Goal: Information Seeking & Learning: Compare options

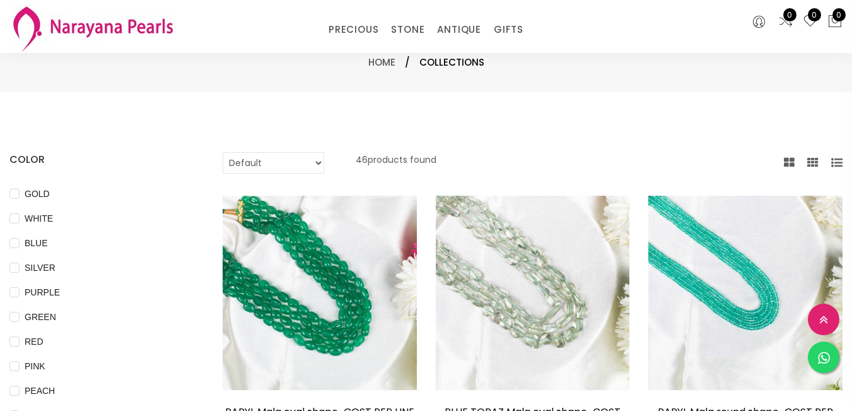
select select "INR"
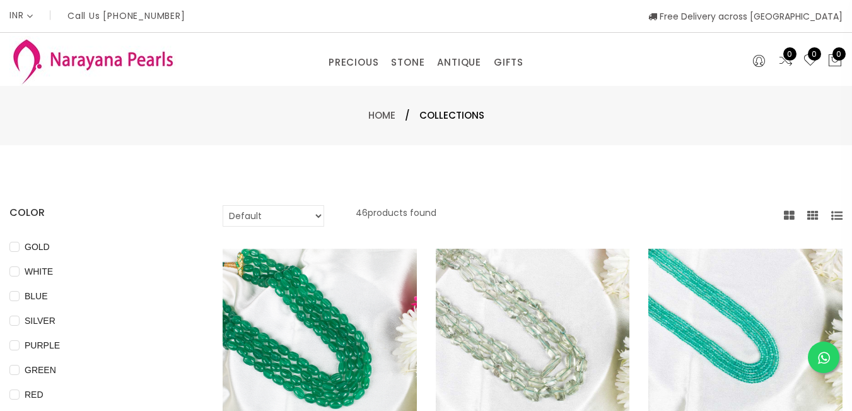
click at [320, 213] on select "Default Price - High to Low Price - Low to High" at bounding box center [274, 215] width 102 height 21
select select "priceLowToHigh"
click at [240, 205] on select "Default Price - High to Low Price - Low to High" at bounding box center [274, 215] width 102 height 21
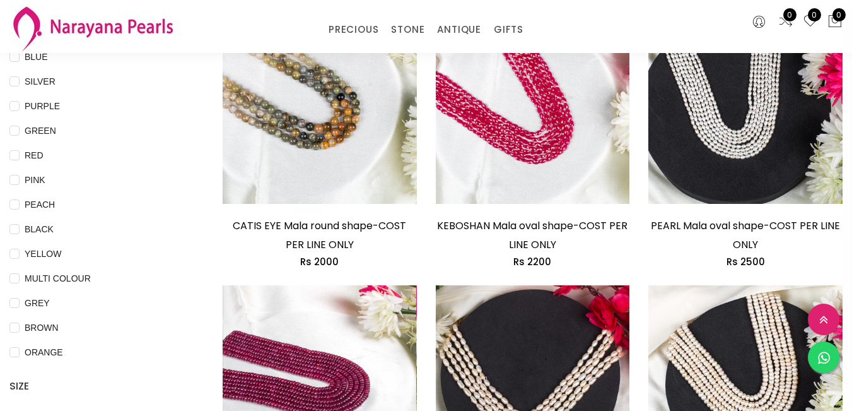
scroll to position [189, 0]
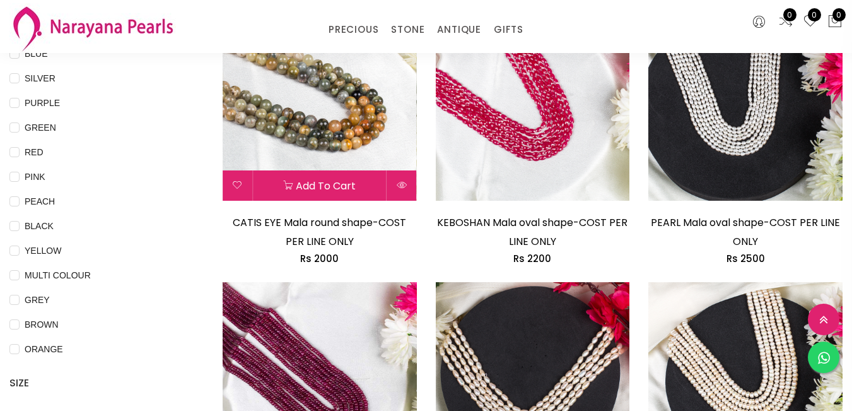
click at [365, 135] on img at bounding box center [320, 103] width 194 height 194
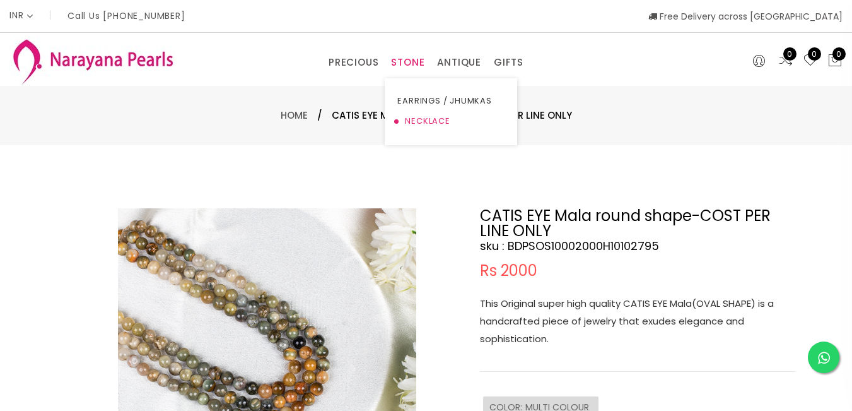
click at [411, 117] on link "NECKLACE" at bounding box center [450, 121] width 107 height 20
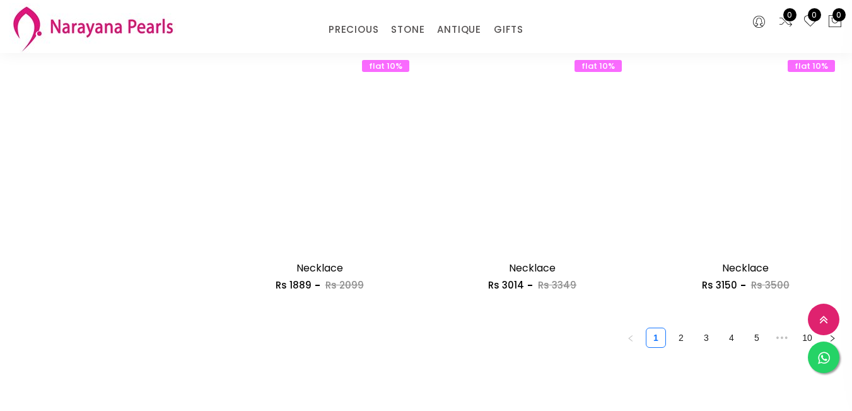
scroll to position [1704, 0]
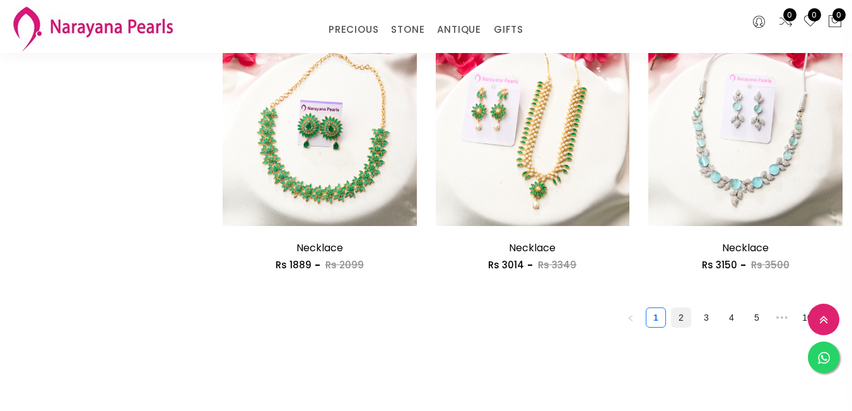
click at [672, 308] on link "2" at bounding box center [681, 317] width 19 height 19
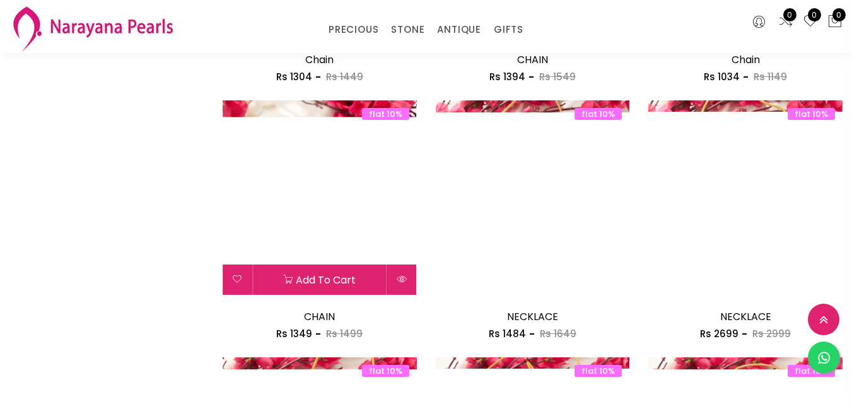
scroll to position [883, 0]
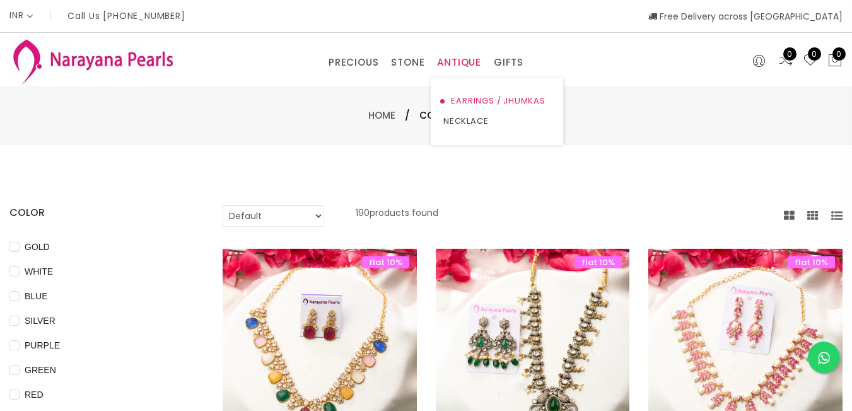
click at [476, 101] on link "EARRINGS / JHUMKAS" at bounding box center [497, 101] width 107 height 20
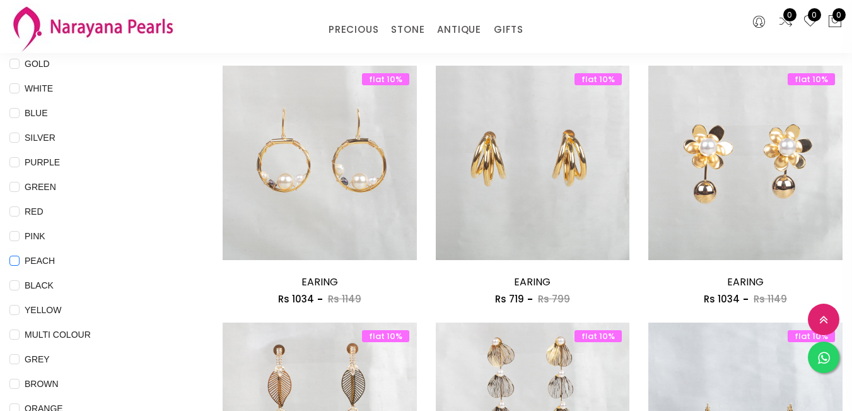
scroll to position [189, 0]
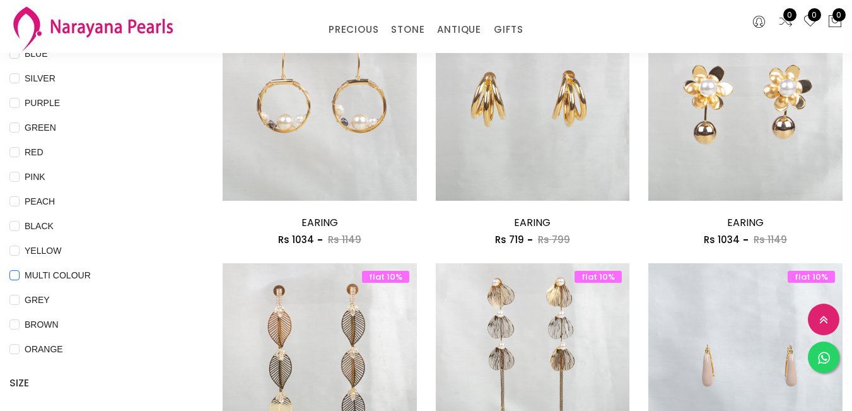
click at [81, 275] on span "MULTI COLOUR" at bounding box center [58, 275] width 76 height 14
click at [20, 275] on COLOUR "MULTI COLOUR" at bounding box center [14, 284] width 10 height 28
checkbox COLOUR "true"
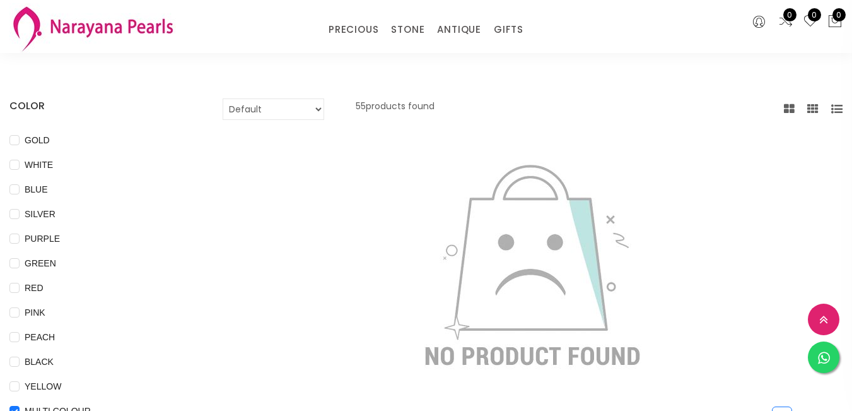
scroll to position [0, 0]
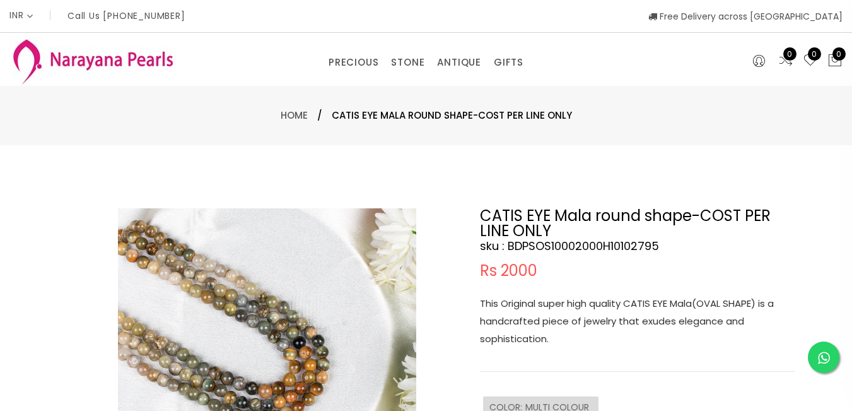
scroll to position [189, 0]
